Goal: Task Accomplishment & Management: Manage account settings

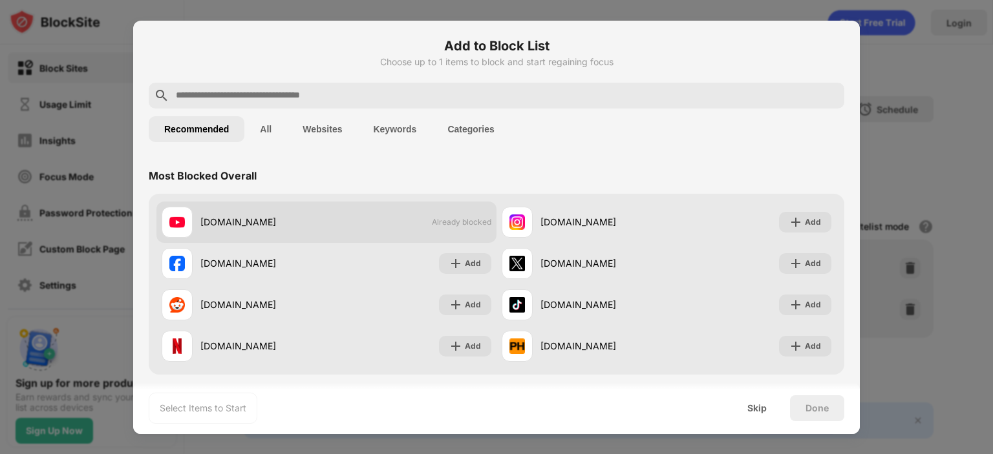
click at [219, 216] on div "youtube.com" at bounding box center [263, 222] width 126 height 14
click at [231, 219] on div "youtube.com" at bounding box center [263, 222] width 126 height 14
click at [260, 228] on div "youtube.com" at bounding box center [263, 222] width 126 height 14
click at [455, 228] on div "youtube.com Already blocked" at bounding box center [326, 222] width 340 height 41
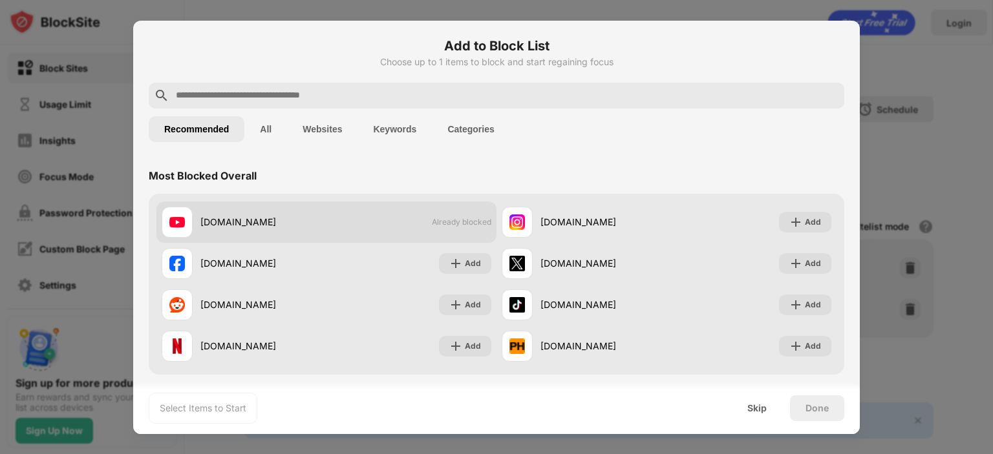
click at [455, 228] on div "youtube.com Already blocked" at bounding box center [326, 222] width 340 height 41
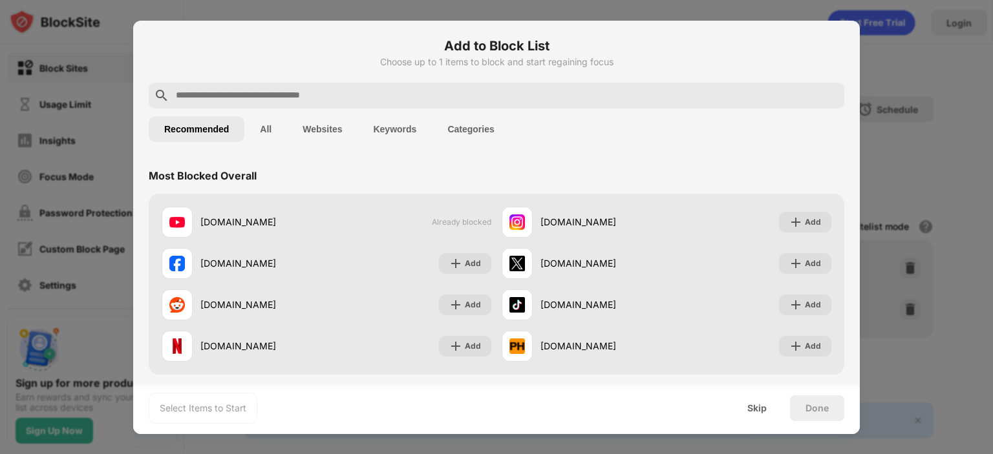
click at [285, 137] on button "All" at bounding box center [265, 129] width 43 height 26
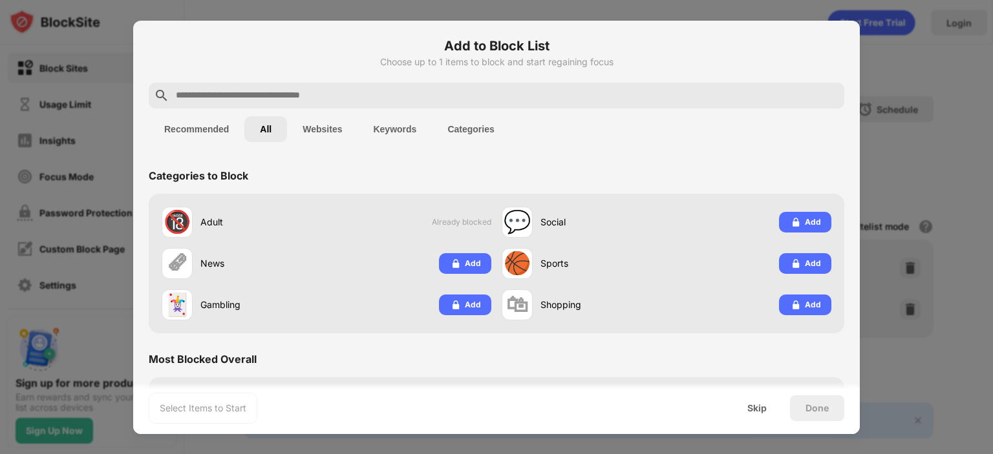
click at [312, 129] on button "Websites" at bounding box center [322, 129] width 70 height 26
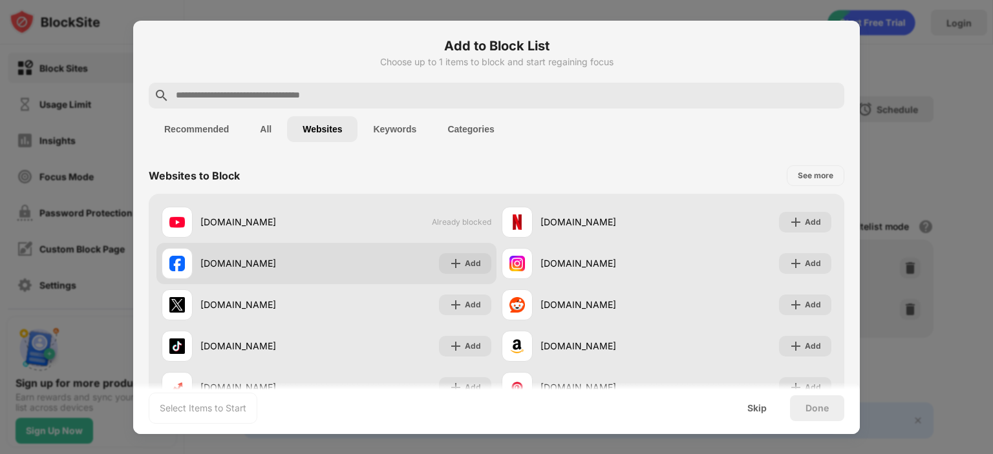
drag, startPoint x: 407, startPoint y: 273, endPoint x: 413, endPoint y: 247, distance: 27.1
click at [408, 270] on div "facebook.com Add" at bounding box center [326, 263] width 340 height 41
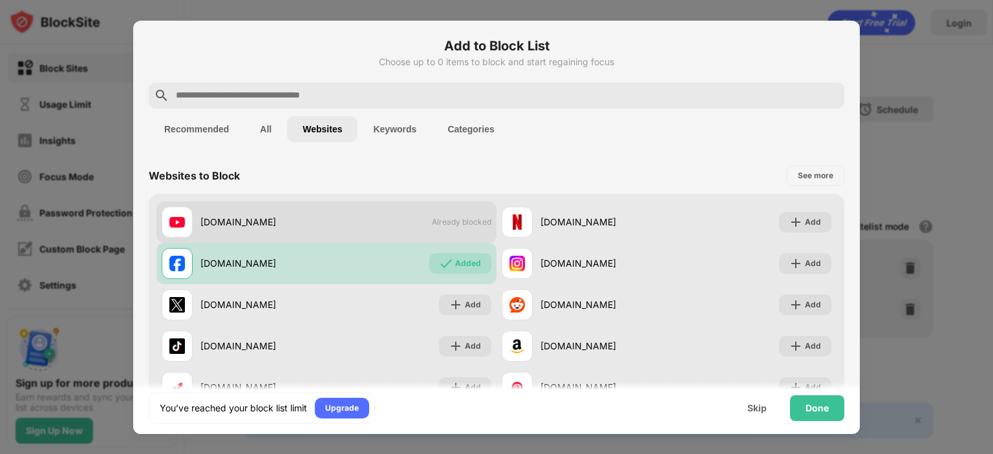
click at [427, 212] on div "youtube.com Already blocked" at bounding box center [326, 222] width 340 height 41
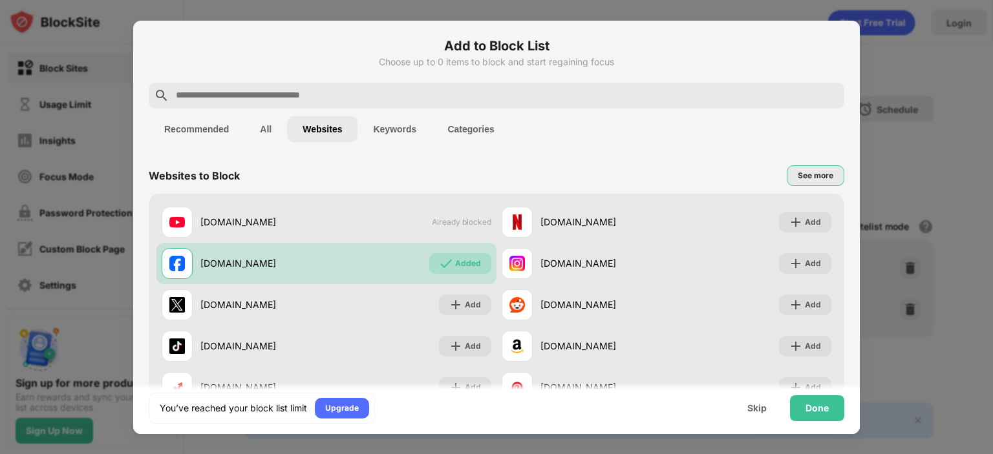
click at [803, 180] on div "See more" at bounding box center [816, 175] width 36 height 13
click at [807, 182] on div "See less" at bounding box center [818, 175] width 32 height 13
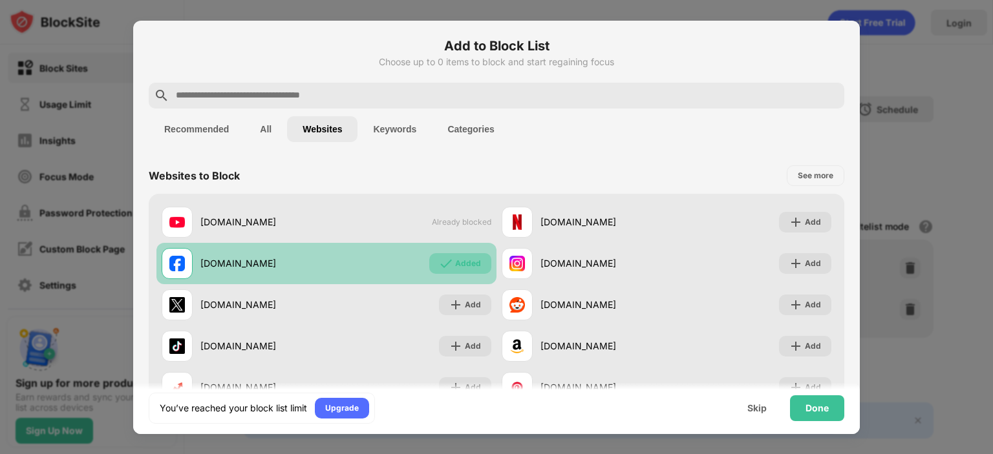
click at [460, 266] on div "Added" at bounding box center [468, 263] width 26 height 13
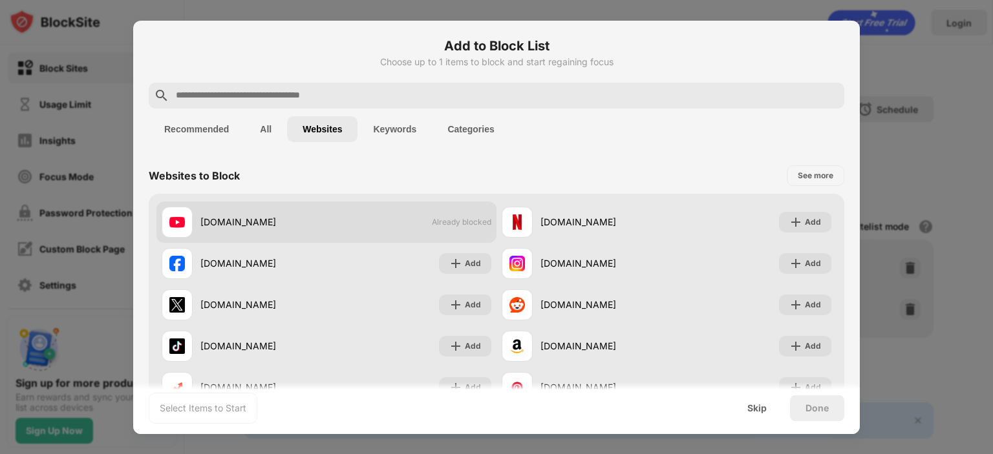
click at [473, 227] on span "Already blocked" at bounding box center [461, 222] width 59 height 10
click at [464, 215] on div "youtube.com Already blocked" at bounding box center [326, 222] width 340 height 41
drag, startPoint x: 445, startPoint y: 231, endPoint x: 349, endPoint y: 226, distance: 95.8
click at [349, 226] on div "youtube.com Already blocked" at bounding box center [326, 222] width 340 height 41
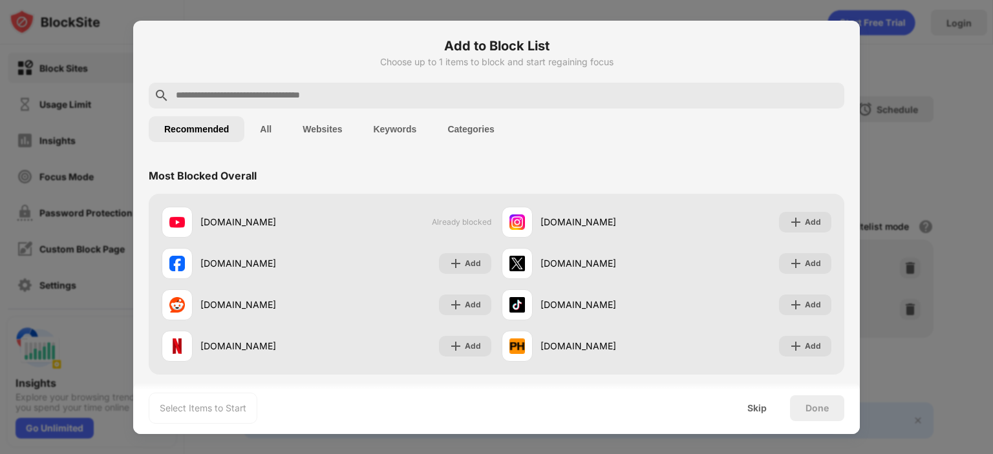
drag, startPoint x: 924, startPoint y: 48, endPoint x: 918, endPoint y: 36, distance: 14.5
click at [925, 48] on div at bounding box center [496, 227] width 993 height 454
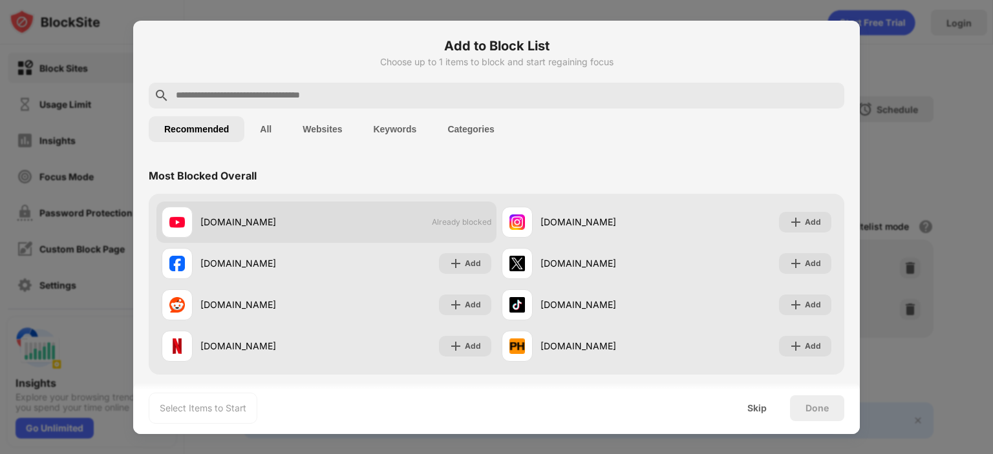
click at [348, 213] on div "youtube.com Already blocked" at bounding box center [326, 222] width 340 height 41
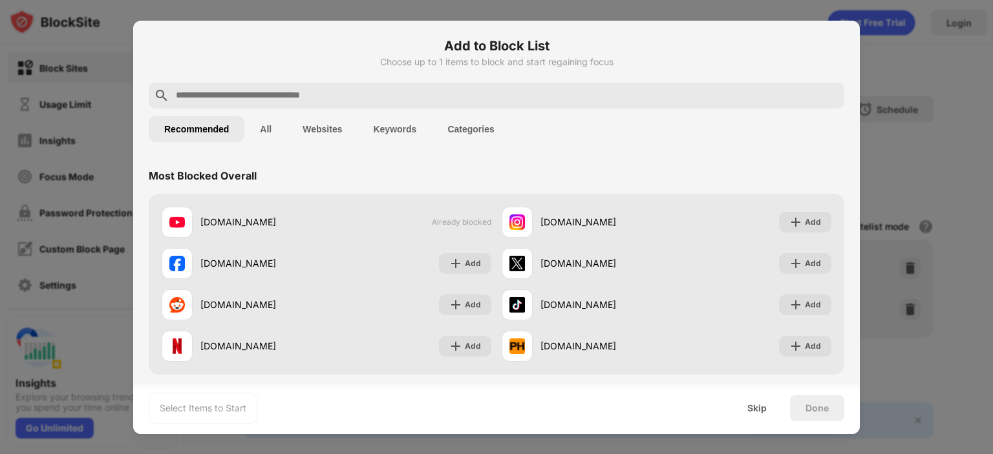
drag, startPoint x: 348, startPoint y: 213, endPoint x: 419, endPoint y: 121, distance: 116.2
click at [349, 213] on div "youtube.com Already blocked" at bounding box center [326, 222] width 340 height 41
drag, startPoint x: 453, startPoint y: 69, endPoint x: 389, endPoint y: 98, distance: 70.0
click at [453, 69] on div "Add to Block List Choose up to 1 items to block and start regaining focus" at bounding box center [497, 59] width 696 height 47
click at [332, 123] on button "Websites" at bounding box center [322, 129] width 70 height 26
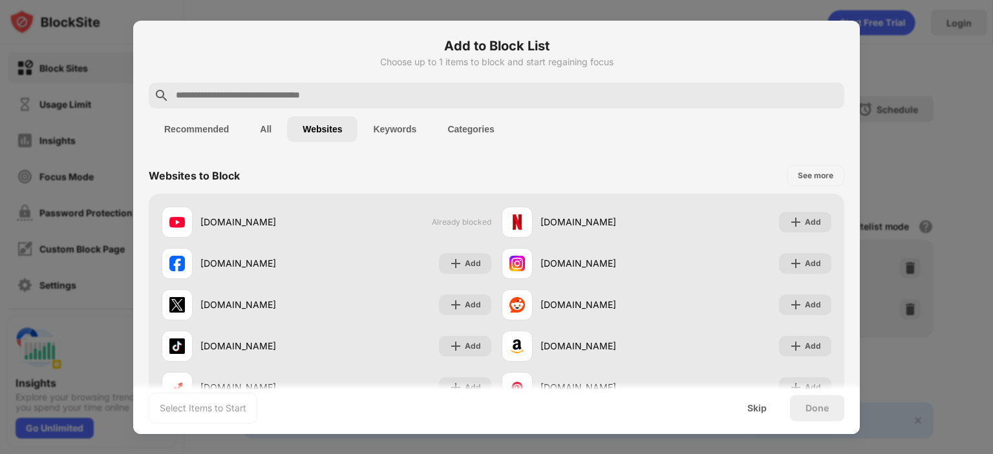
click at [388, 133] on button "Keywords" at bounding box center [394, 129] width 74 height 26
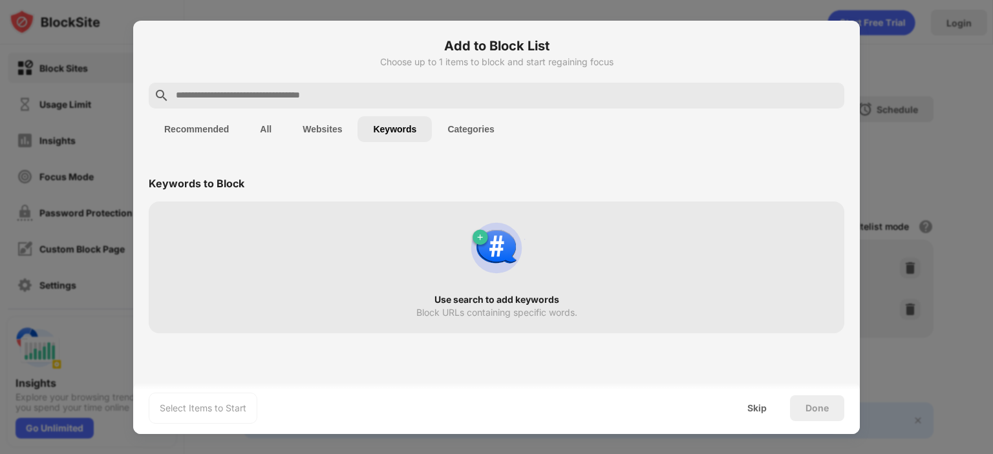
click at [473, 123] on button "Categories" at bounding box center [471, 129] width 78 height 26
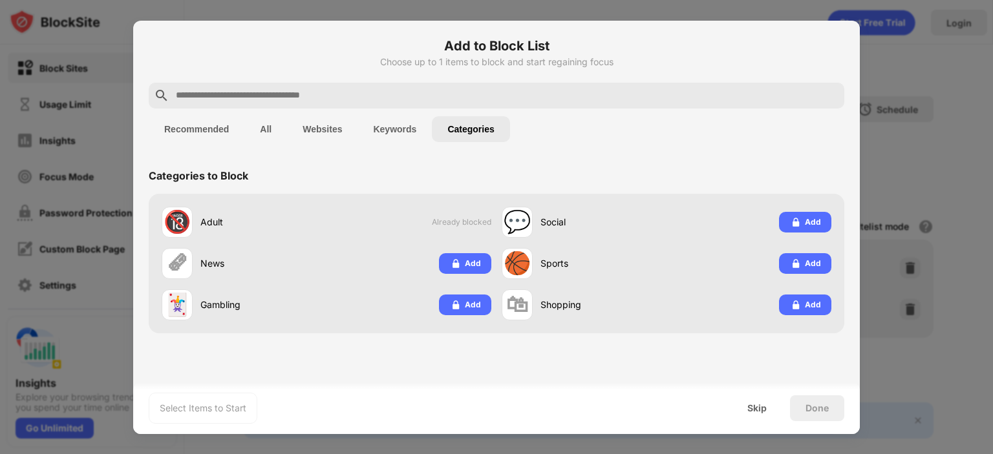
drag, startPoint x: 280, startPoint y: 112, endPoint x: 269, endPoint y: 122, distance: 14.7
click at [280, 111] on div "Recommended All Websites Keywords Categories" at bounding box center [497, 129] width 696 height 41
click at [264, 127] on button "All" at bounding box center [265, 129] width 43 height 26
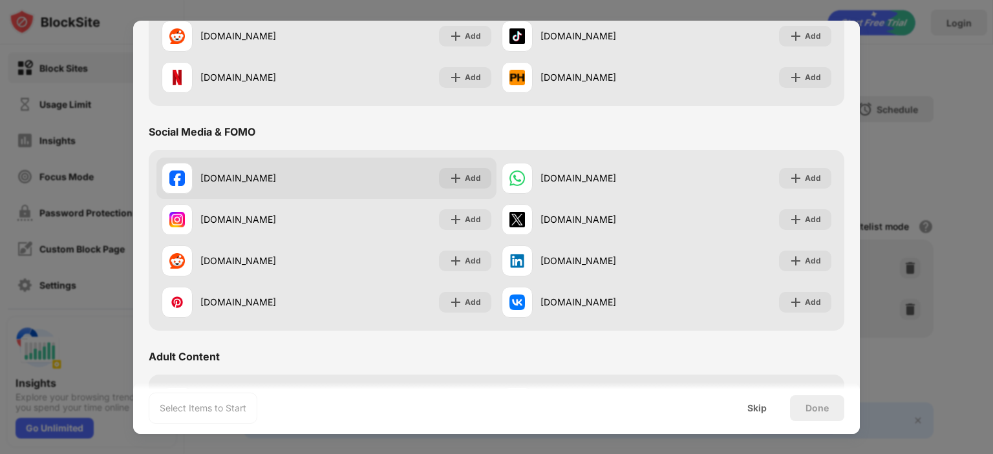
click at [336, 182] on div "facebook.com Add" at bounding box center [326, 178] width 340 height 41
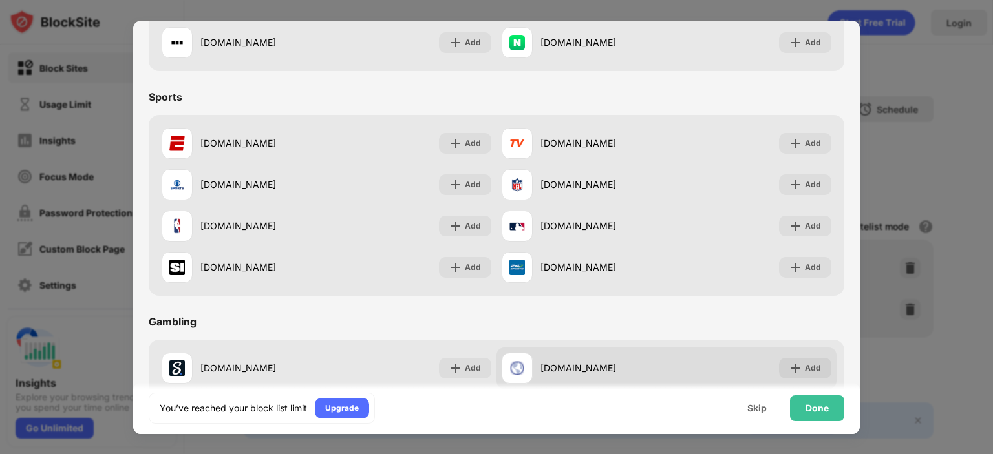
scroll to position [1164, 0]
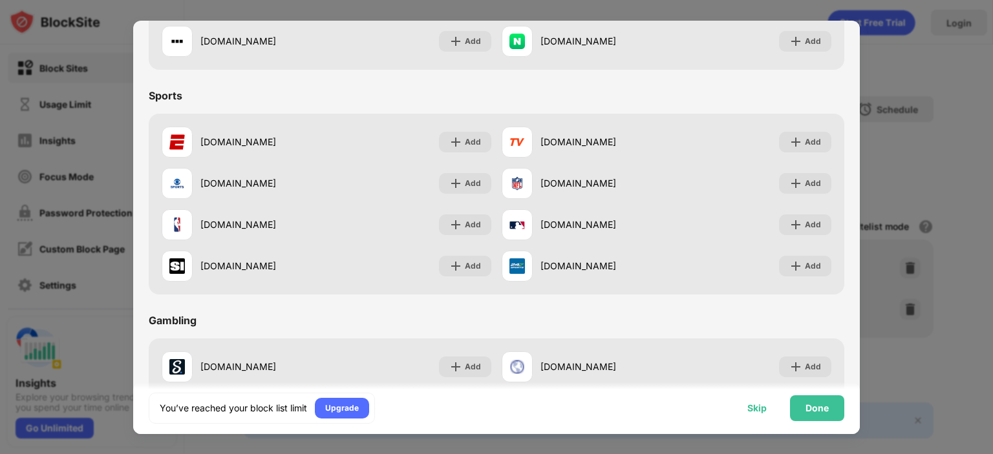
click at [754, 405] on div "Skip" at bounding box center [756, 408] width 19 height 10
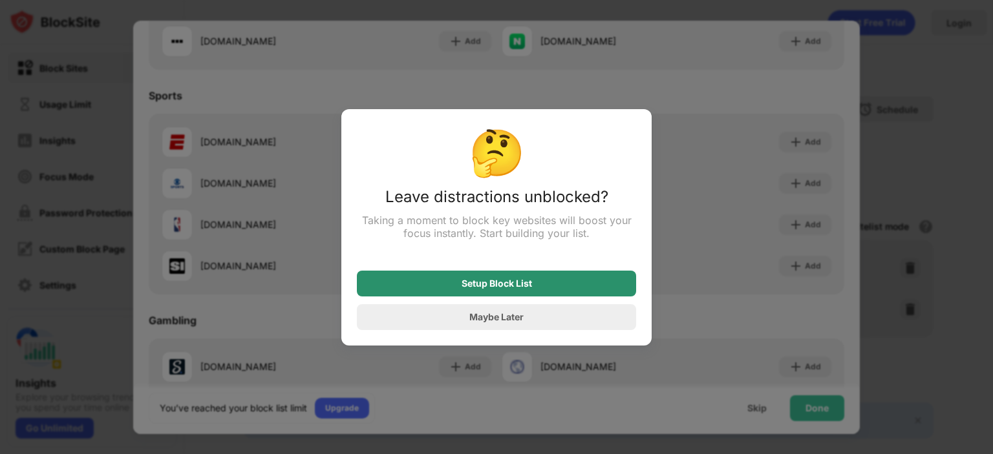
click at [571, 286] on div "Setup Block List" at bounding box center [496, 284] width 279 height 26
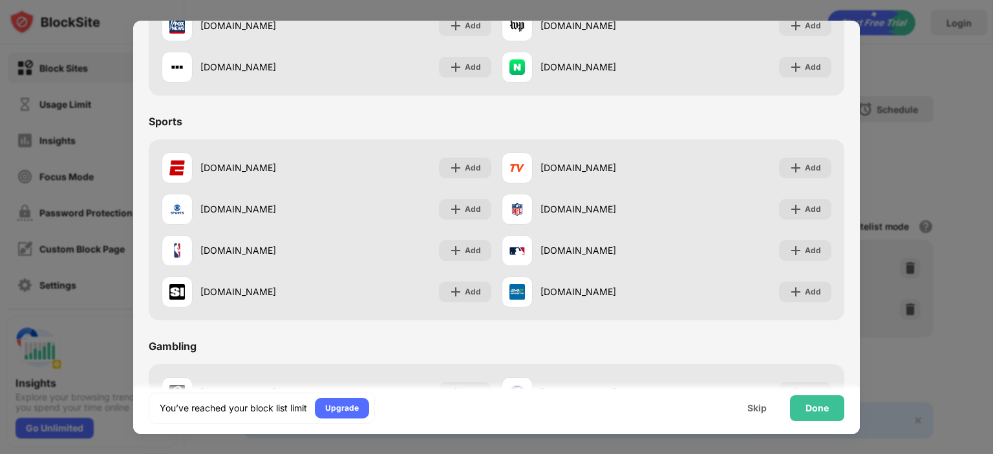
drag, startPoint x: 951, startPoint y: 187, endPoint x: 939, endPoint y: 182, distance: 13.3
click at [949, 185] on div at bounding box center [496, 227] width 993 height 454
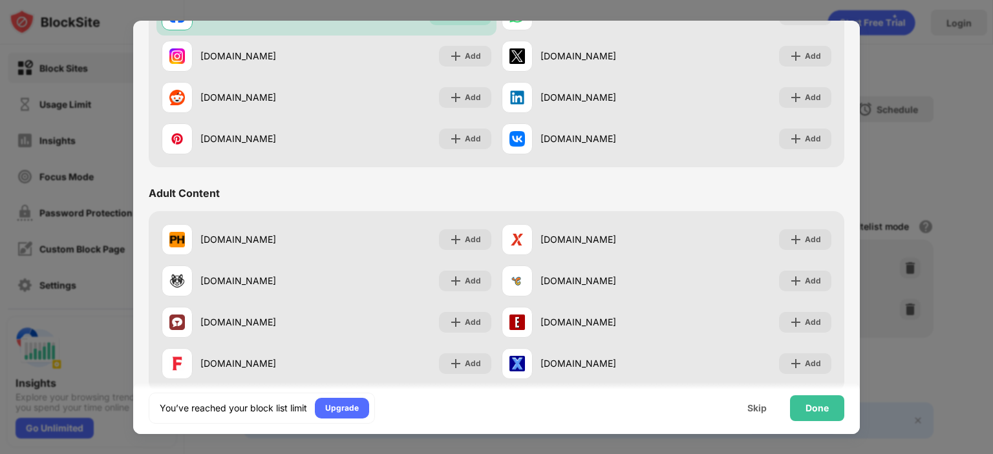
scroll to position [427, 0]
